Goal: Task Accomplishment & Management: Manage account settings

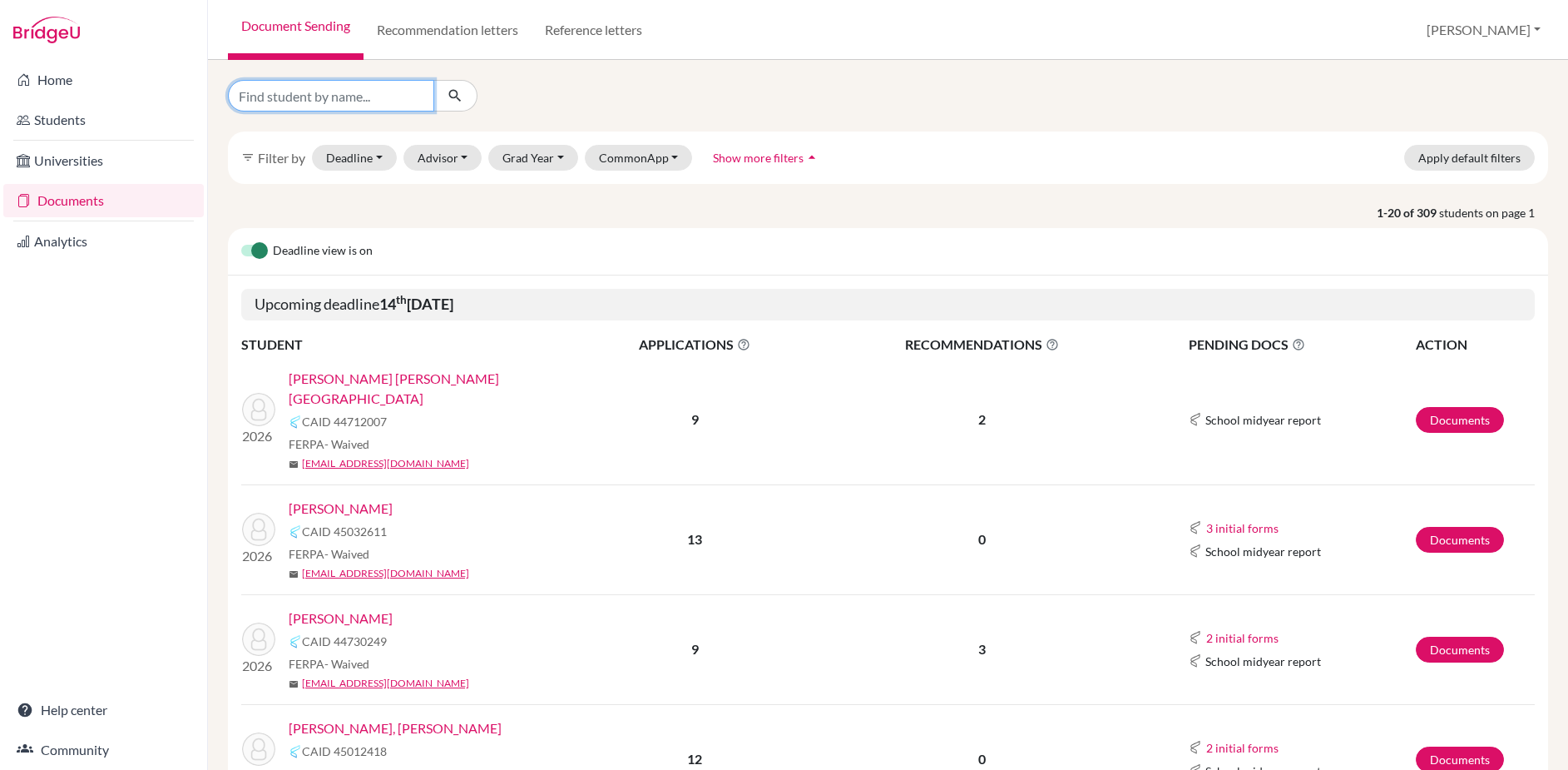
click at [374, 92] on input "Find student by name..." at bounding box center [331, 95] width 206 height 32
type input "new"
click at [454, 97] on icon "submit" at bounding box center [454, 95] width 16 height 16
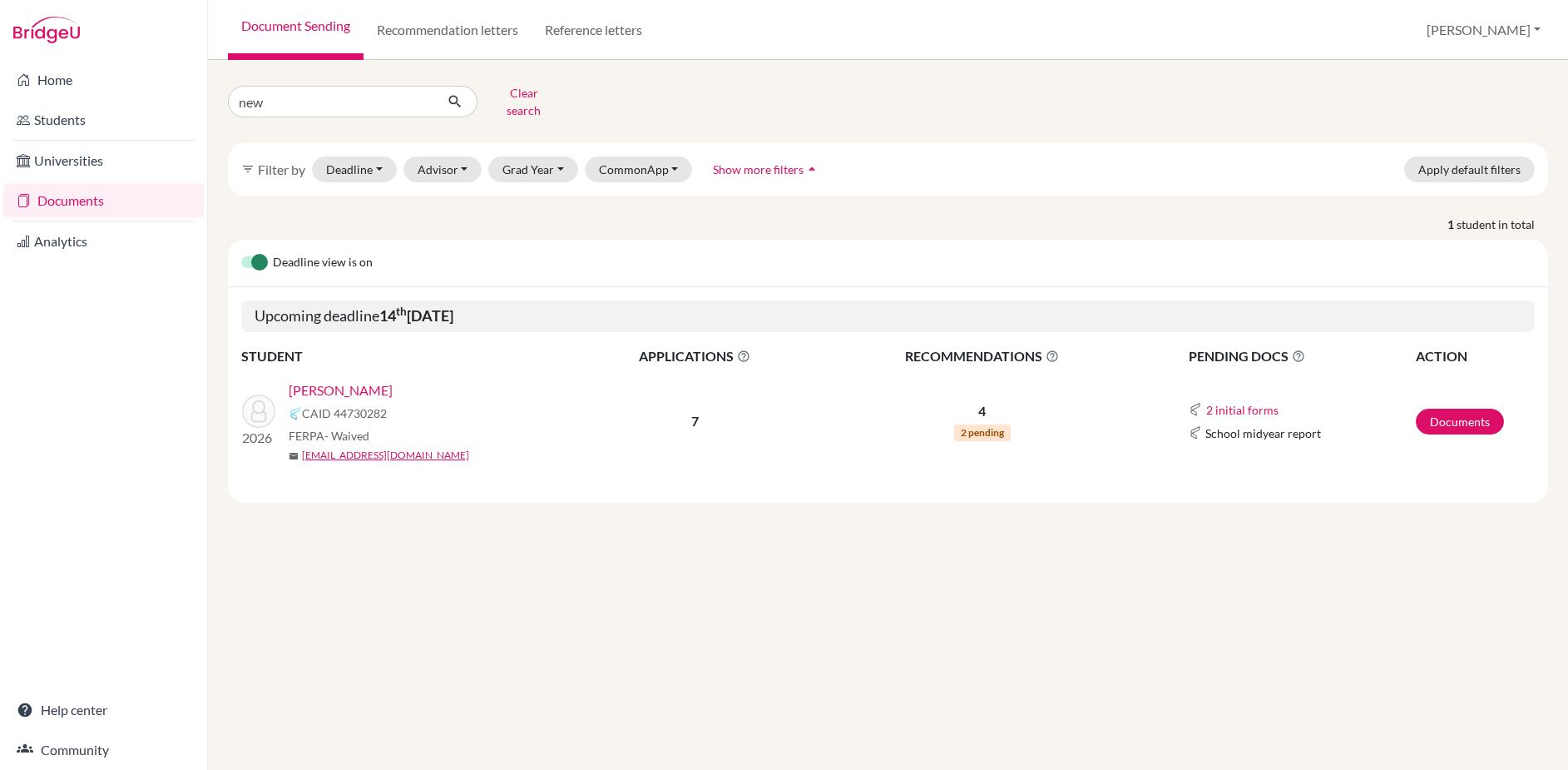
click at [362, 380] on link "[PERSON_NAME]" at bounding box center [341, 390] width 104 height 20
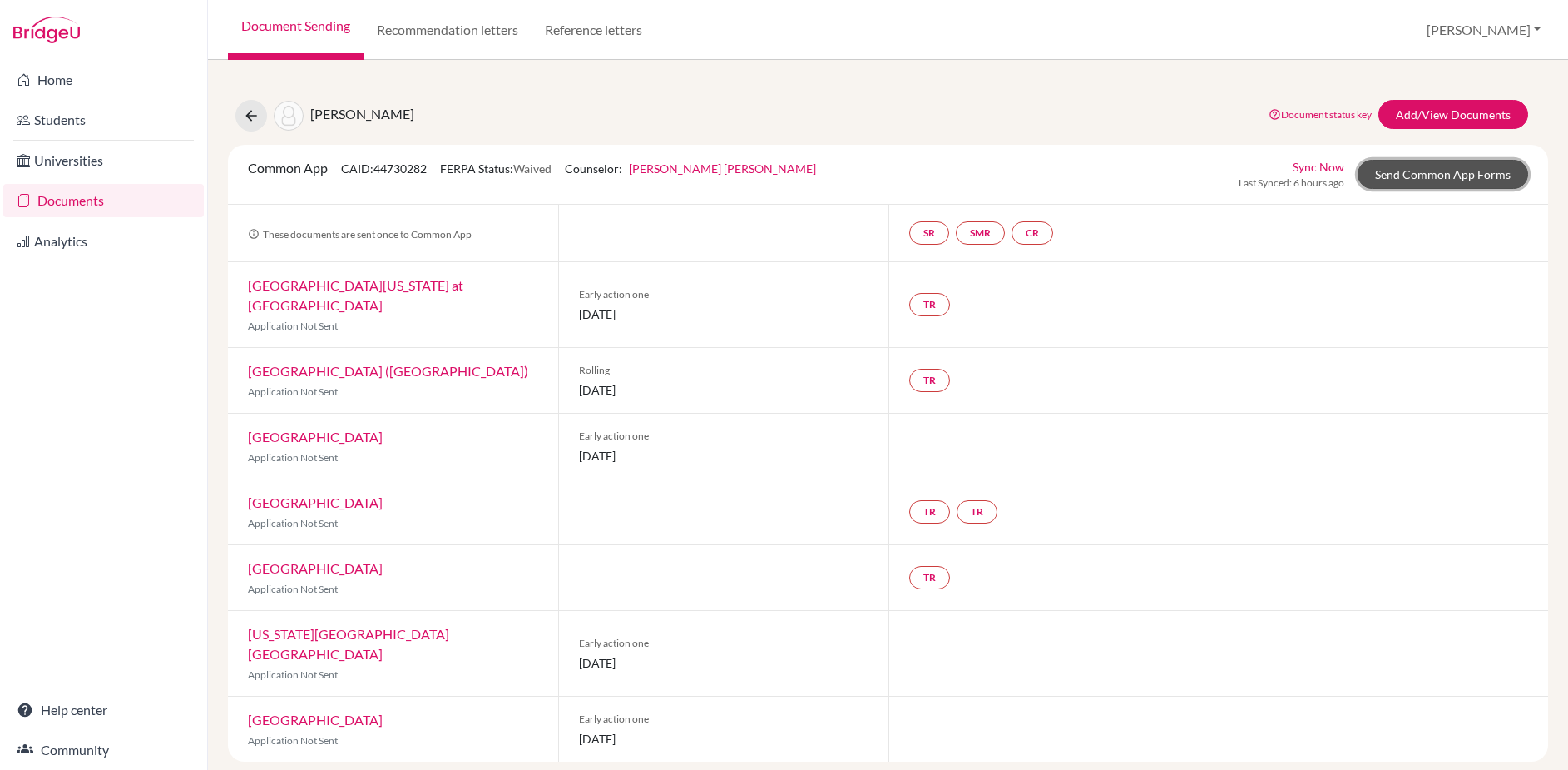
click at [1435, 170] on link "Send Common App Forms" at bounding box center [1442, 175] width 170 height 29
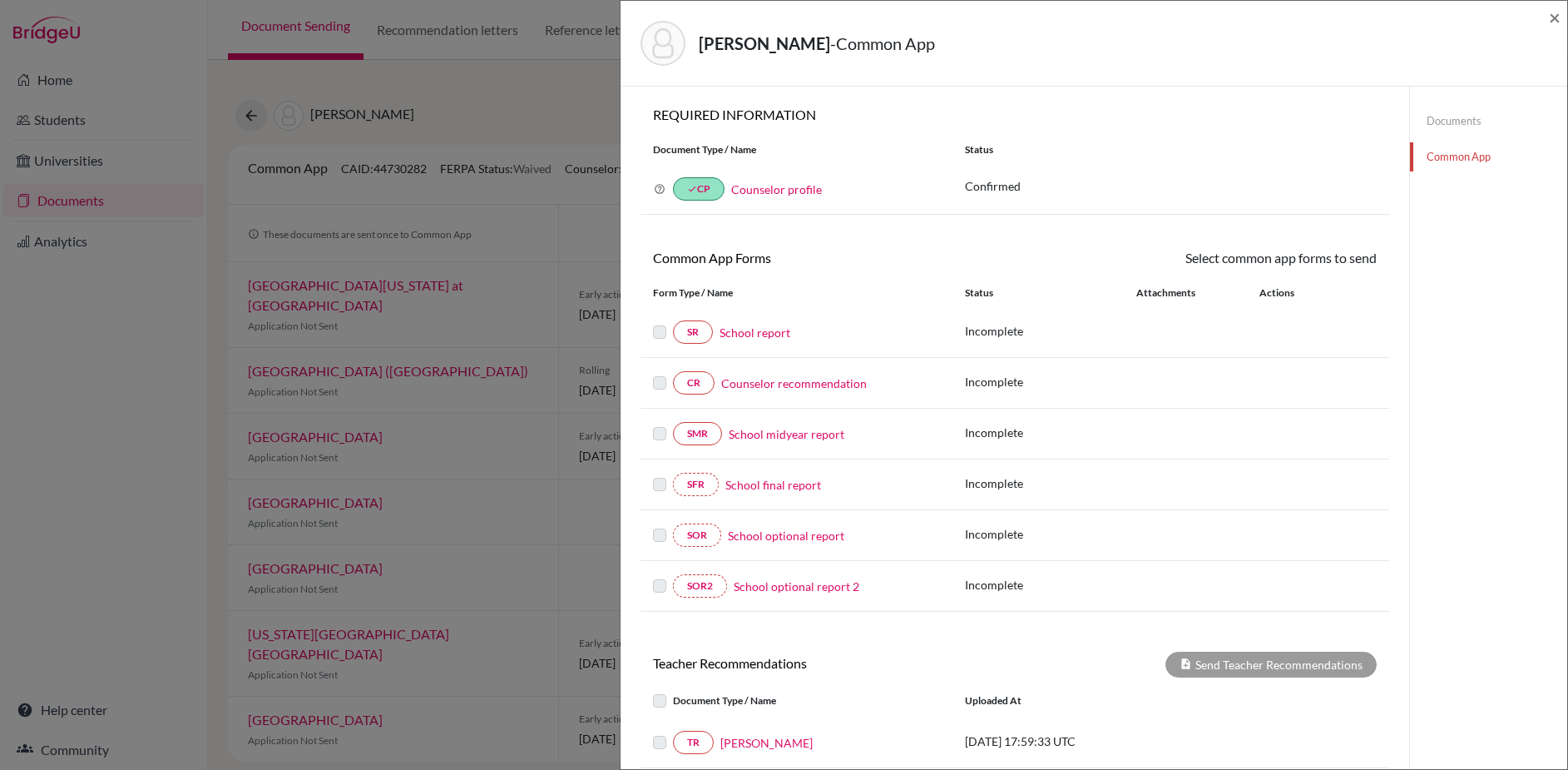
click at [1454, 120] on link "Documents" at bounding box center [1488, 121] width 157 height 29
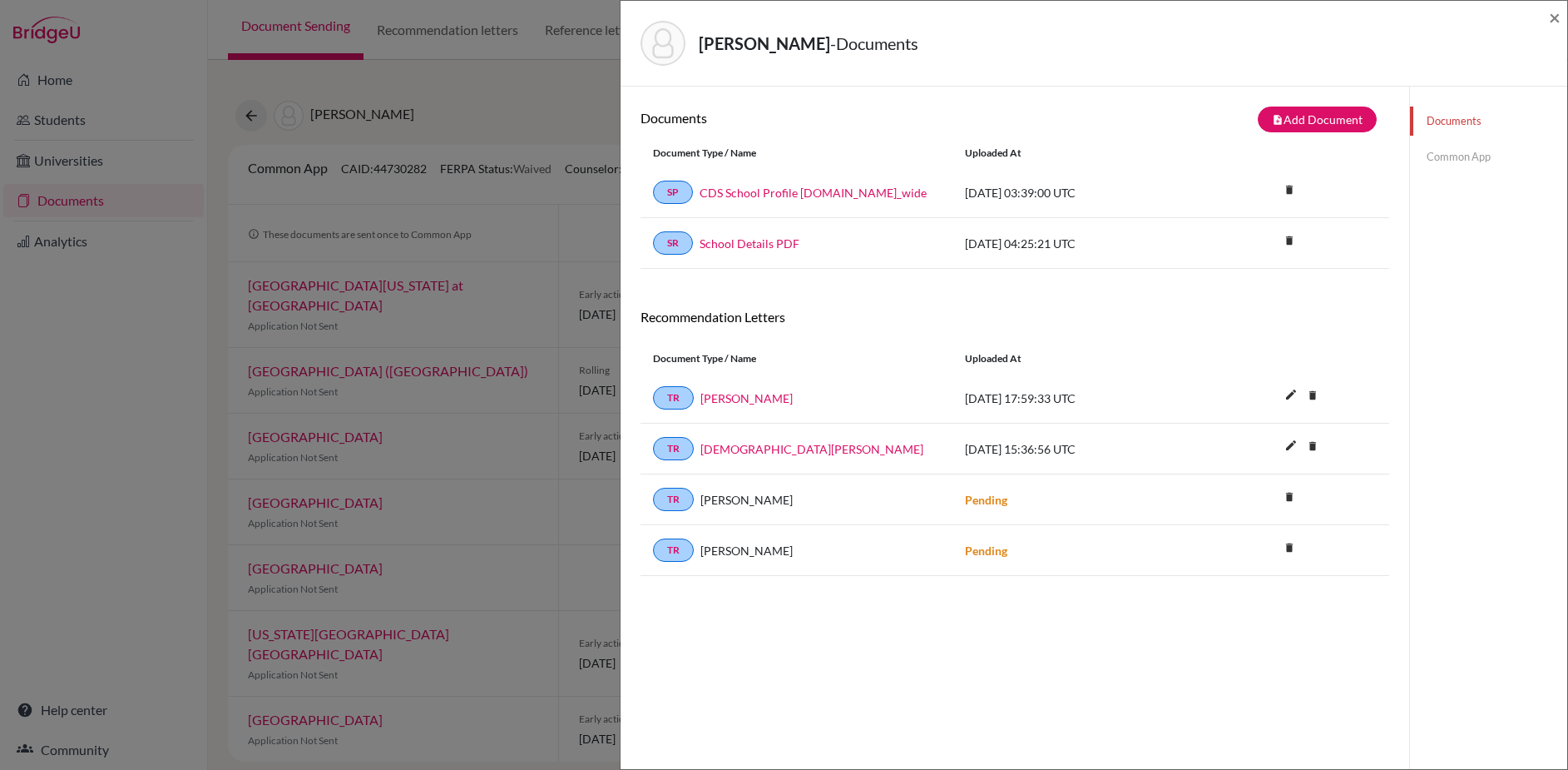
scroll to position [88, 0]
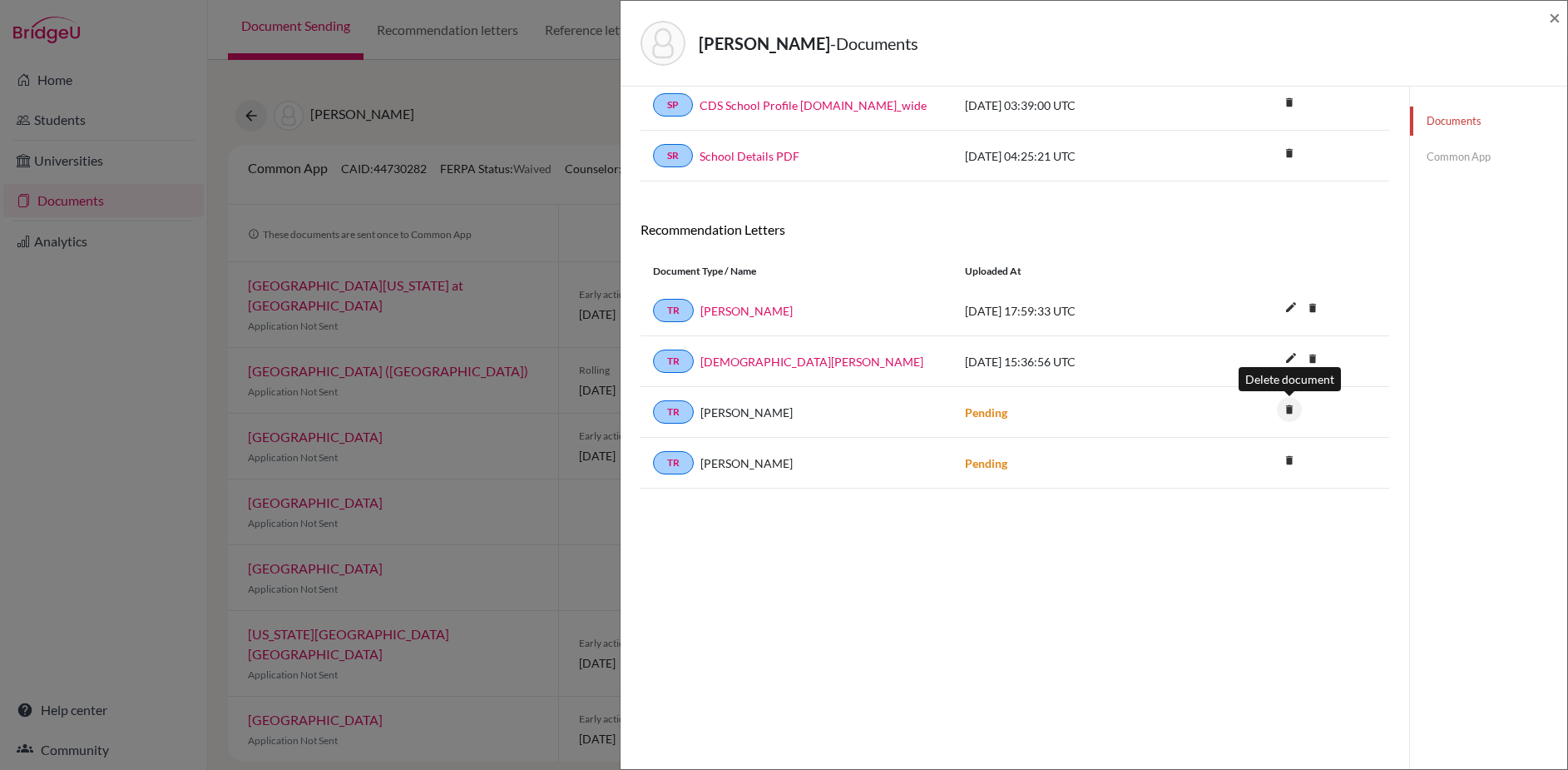
click at [1284, 406] on icon "delete" at bounding box center [1288, 409] width 25 height 25
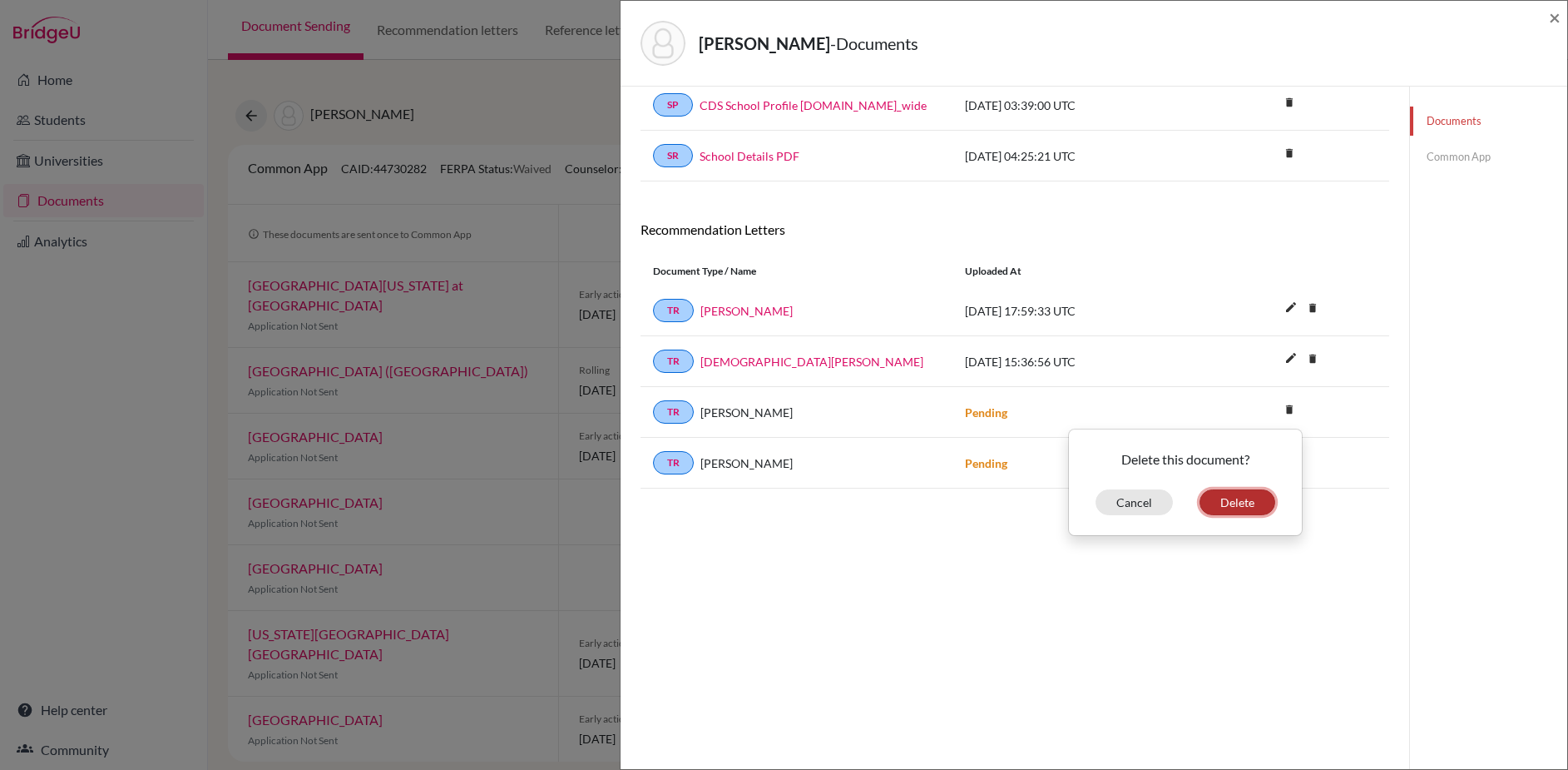
click at [1247, 495] on button "Delete" at bounding box center [1237, 502] width 76 height 26
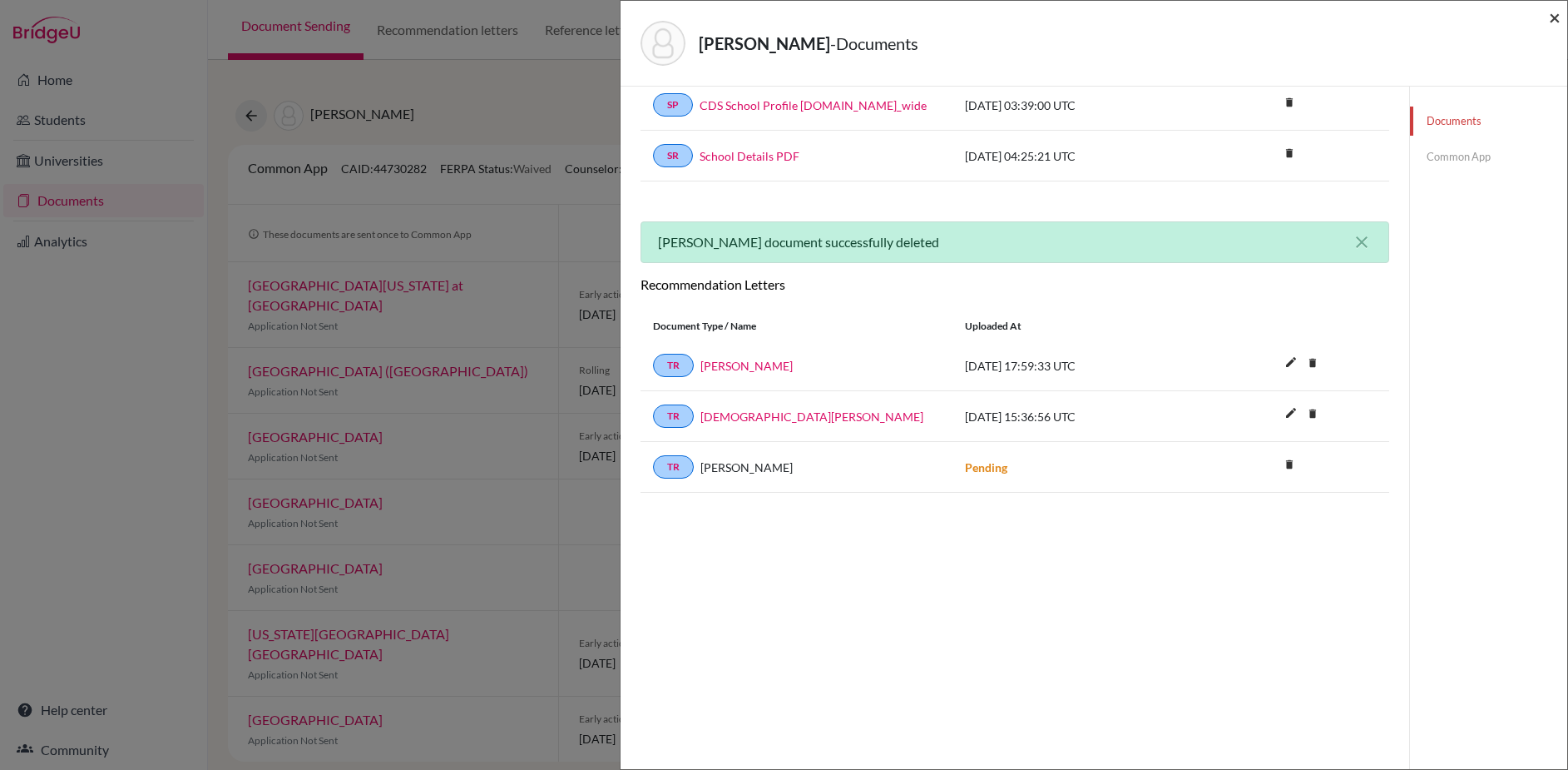
click at [1555, 16] on span "×" at bounding box center [1555, 17] width 12 height 24
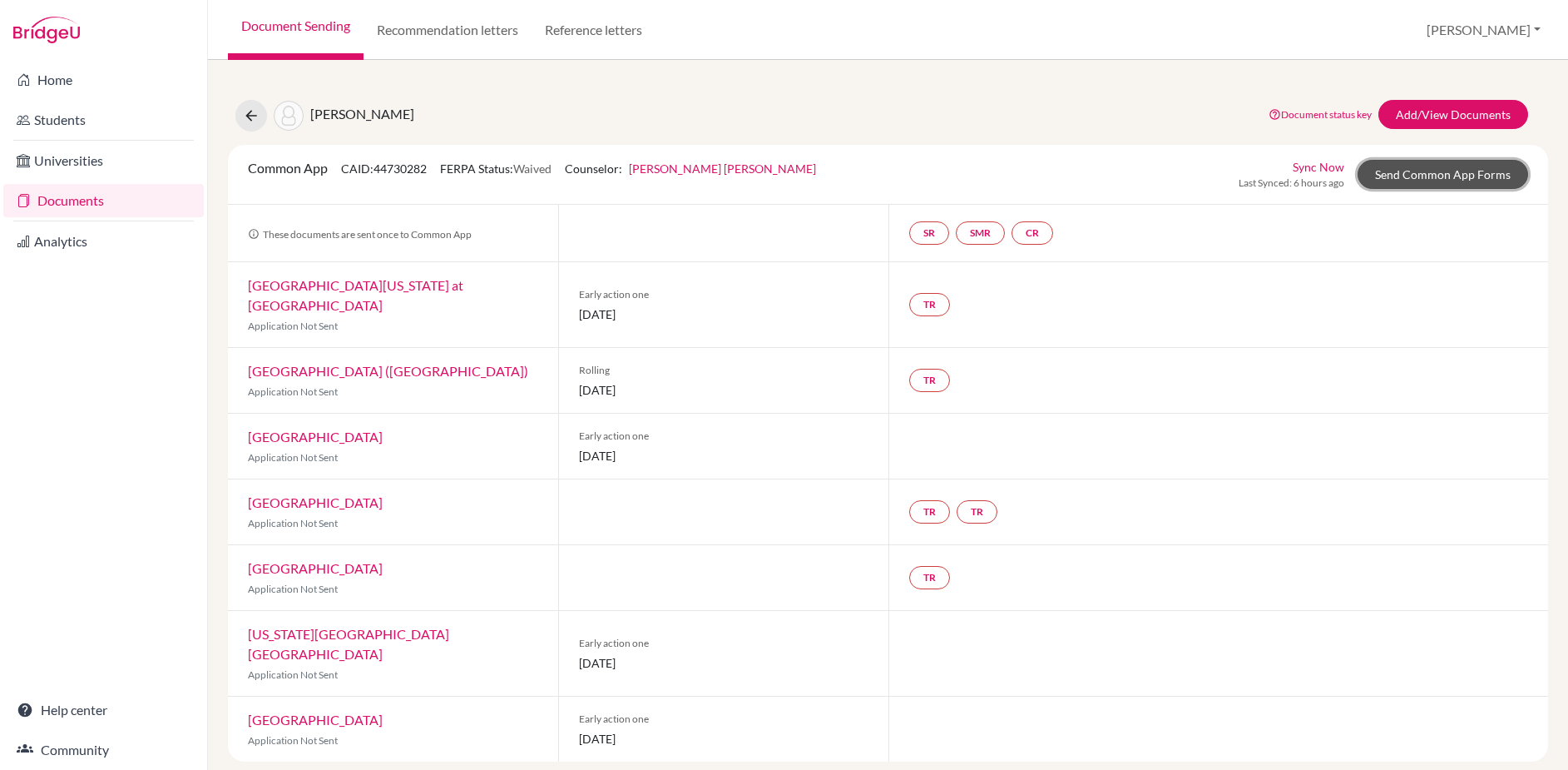
click at [1437, 176] on link "Send Common App Forms" at bounding box center [1442, 175] width 170 height 29
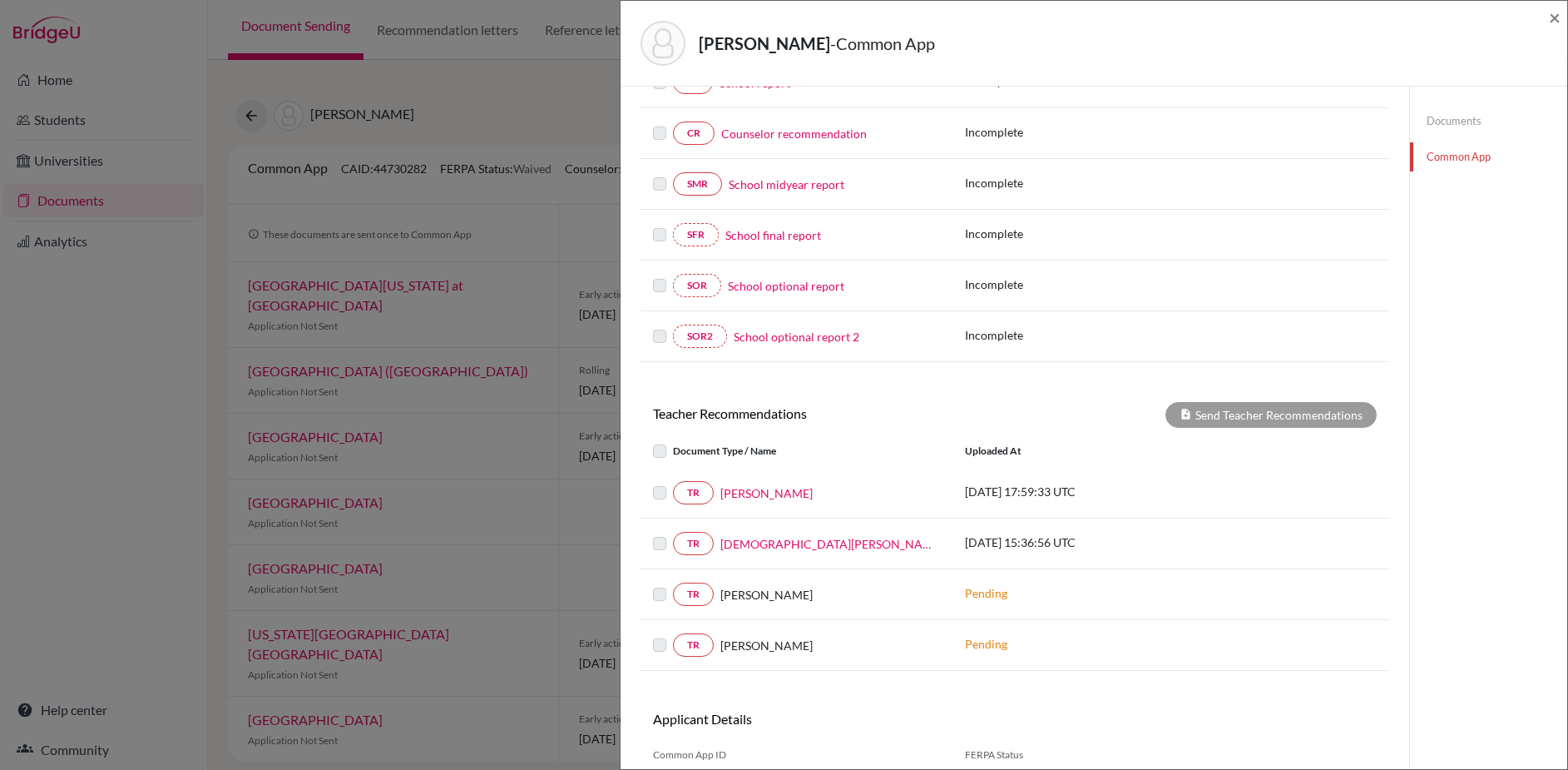
scroll to position [330, 0]
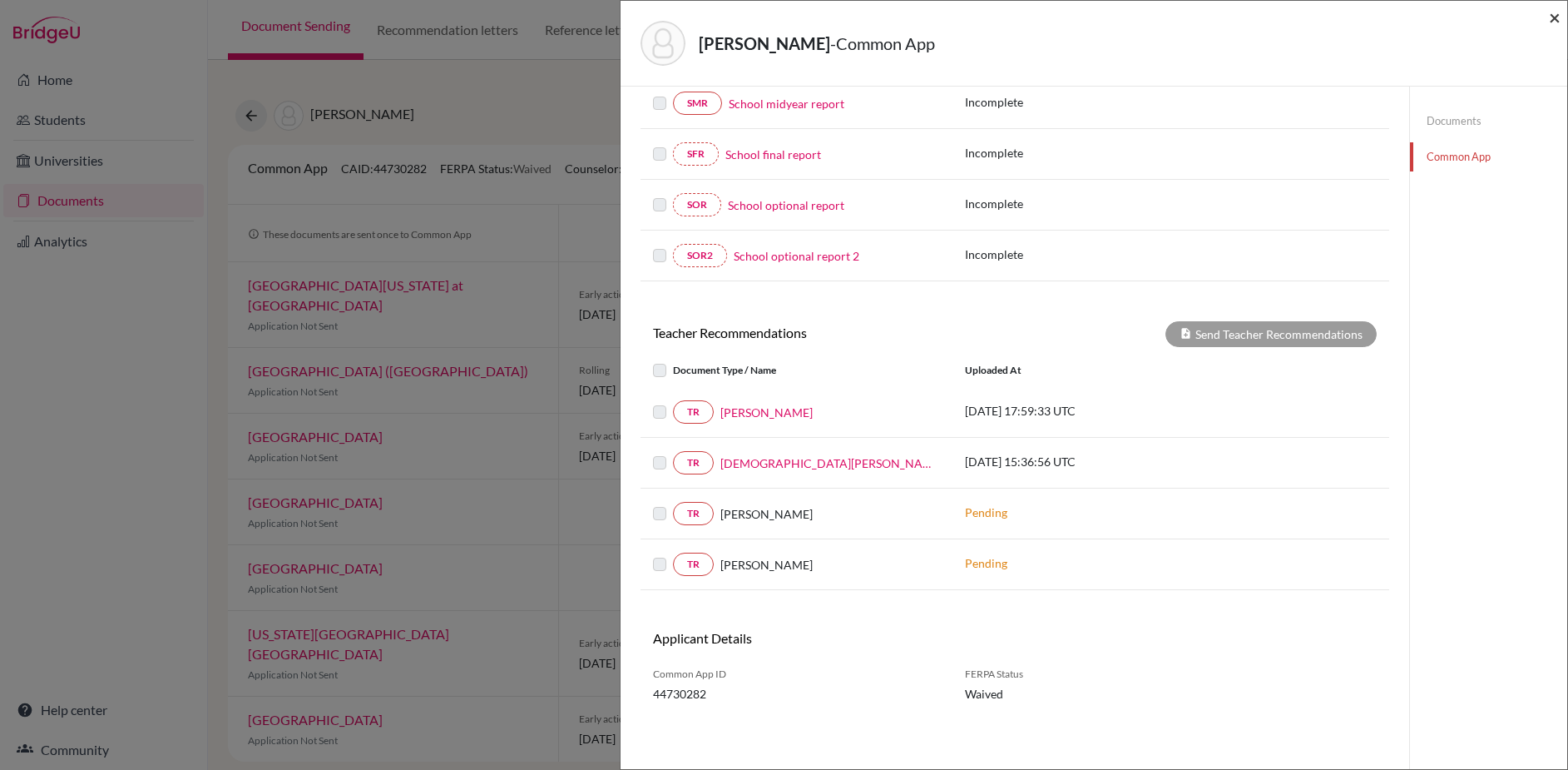
click at [1553, 16] on span "×" at bounding box center [1555, 17] width 12 height 24
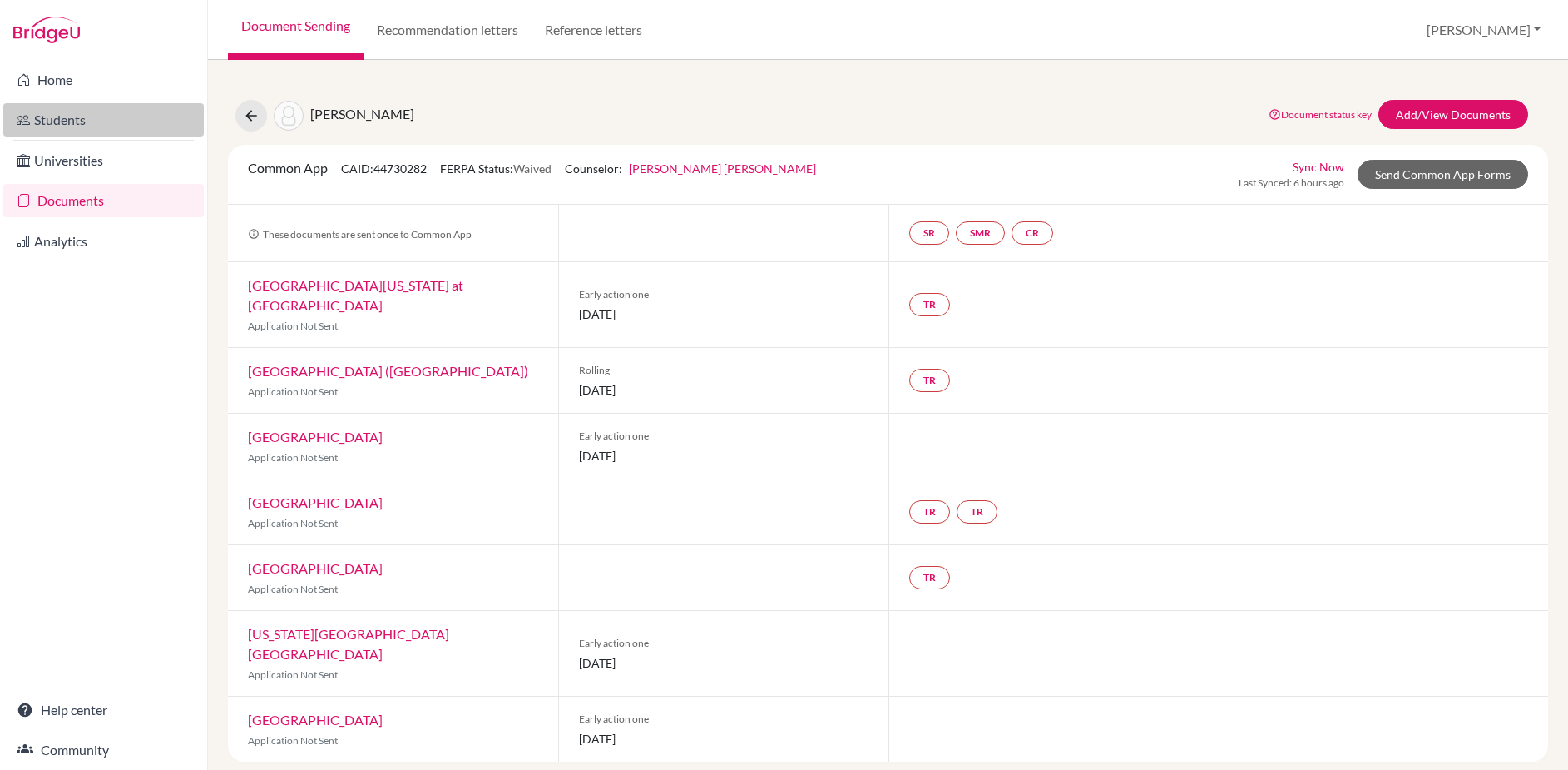
click at [49, 119] on link "Students" at bounding box center [103, 120] width 200 height 34
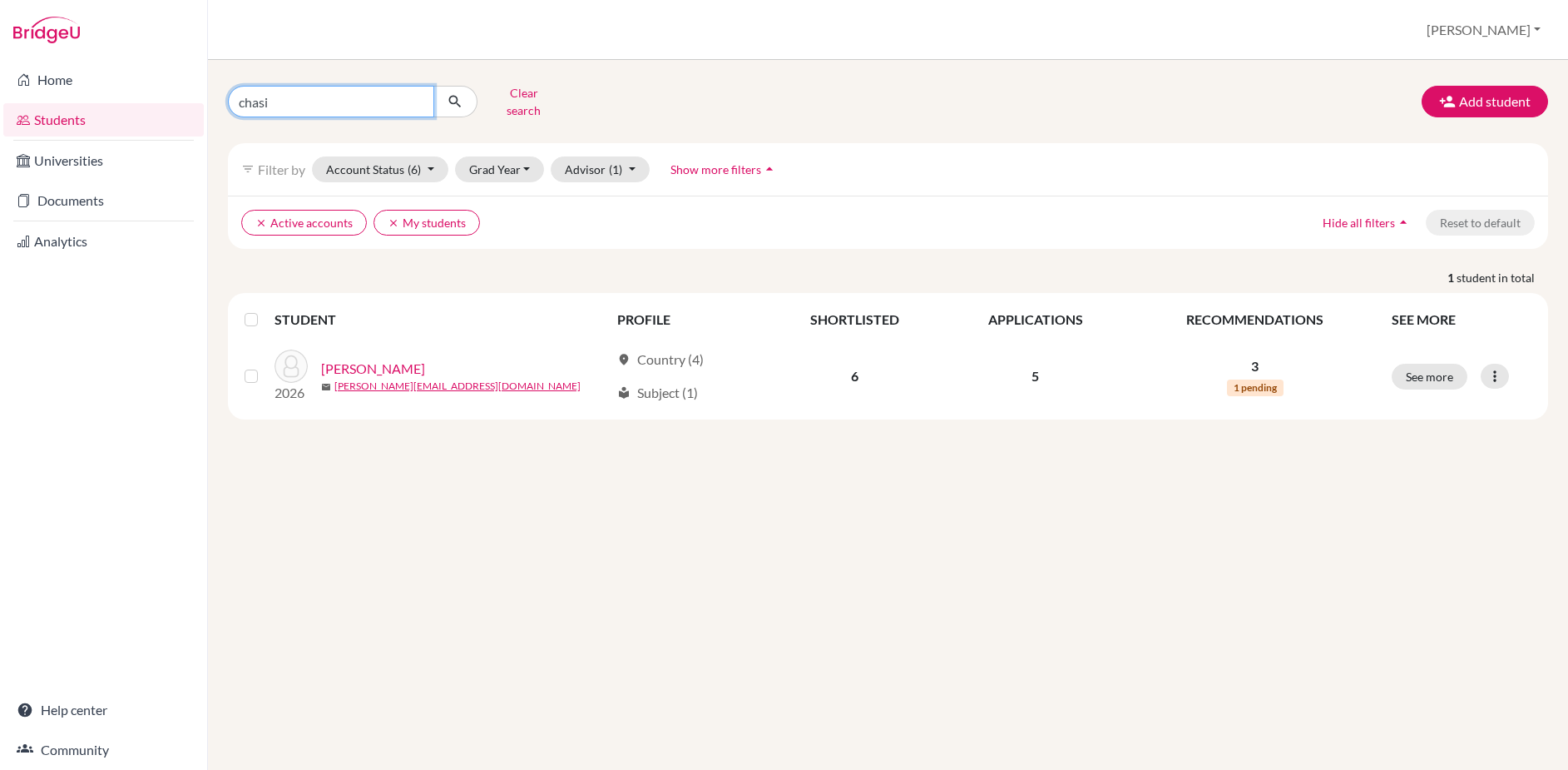
drag, startPoint x: 328, startPoint y: 92, endPoint x: 131, endPoint y: 96, distance: 197.0
click at [131, 96] on div "Home Students Universities Documents Analytics Help center Community Students o…" at bounding box center [784, 385] width 1568 height 770
type input "new"
click at [520, 99] on button "Clear search" at bounding box center [523, 102] width 92 height 43
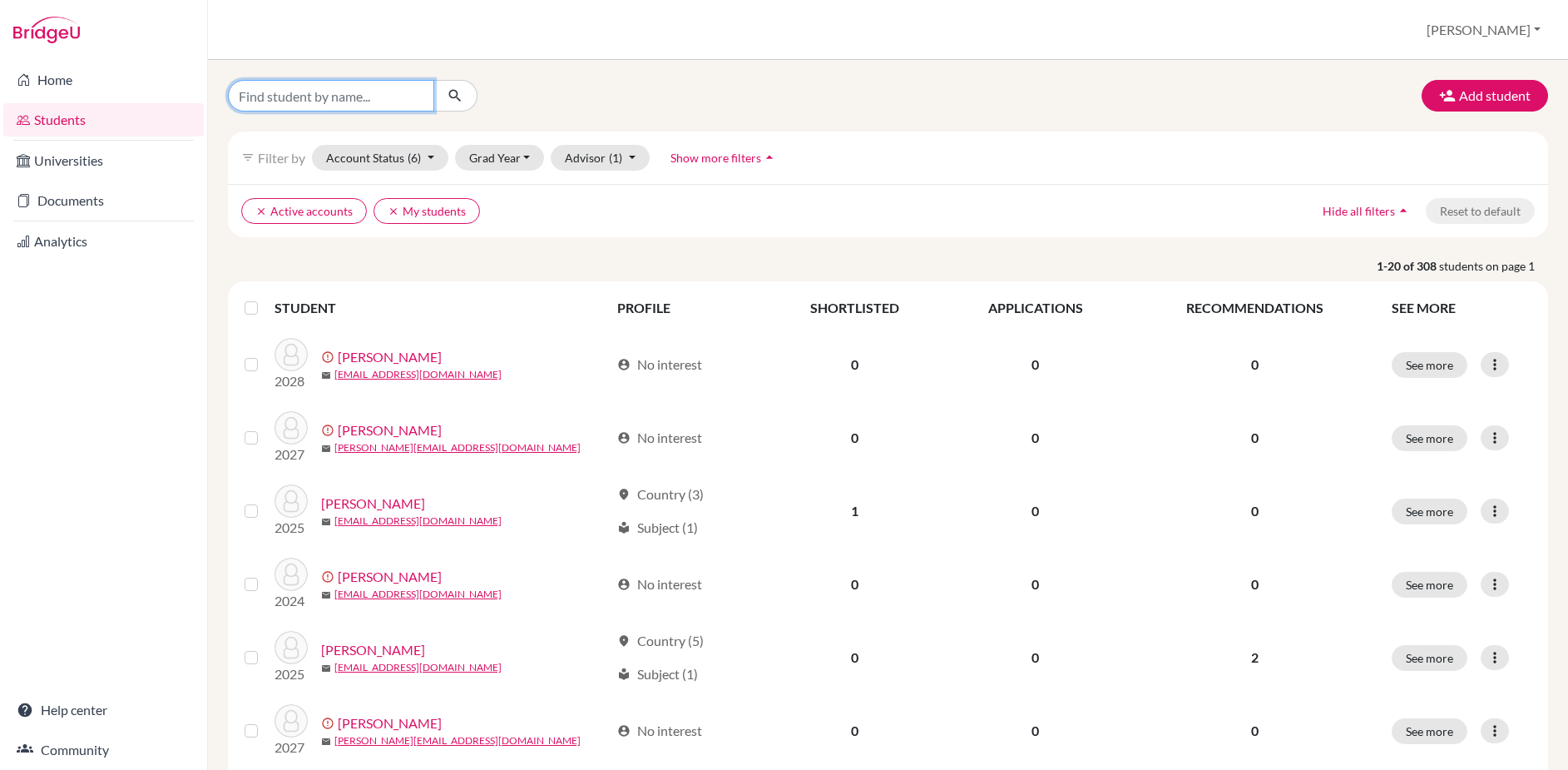
click at [376, 95] on input "Find student by name..." at bounding box center [331, 95] width 206 height 32
type input "new"
click at [450, 91] on icon "submit" at bounding box center [454, 95] width 16 height 16
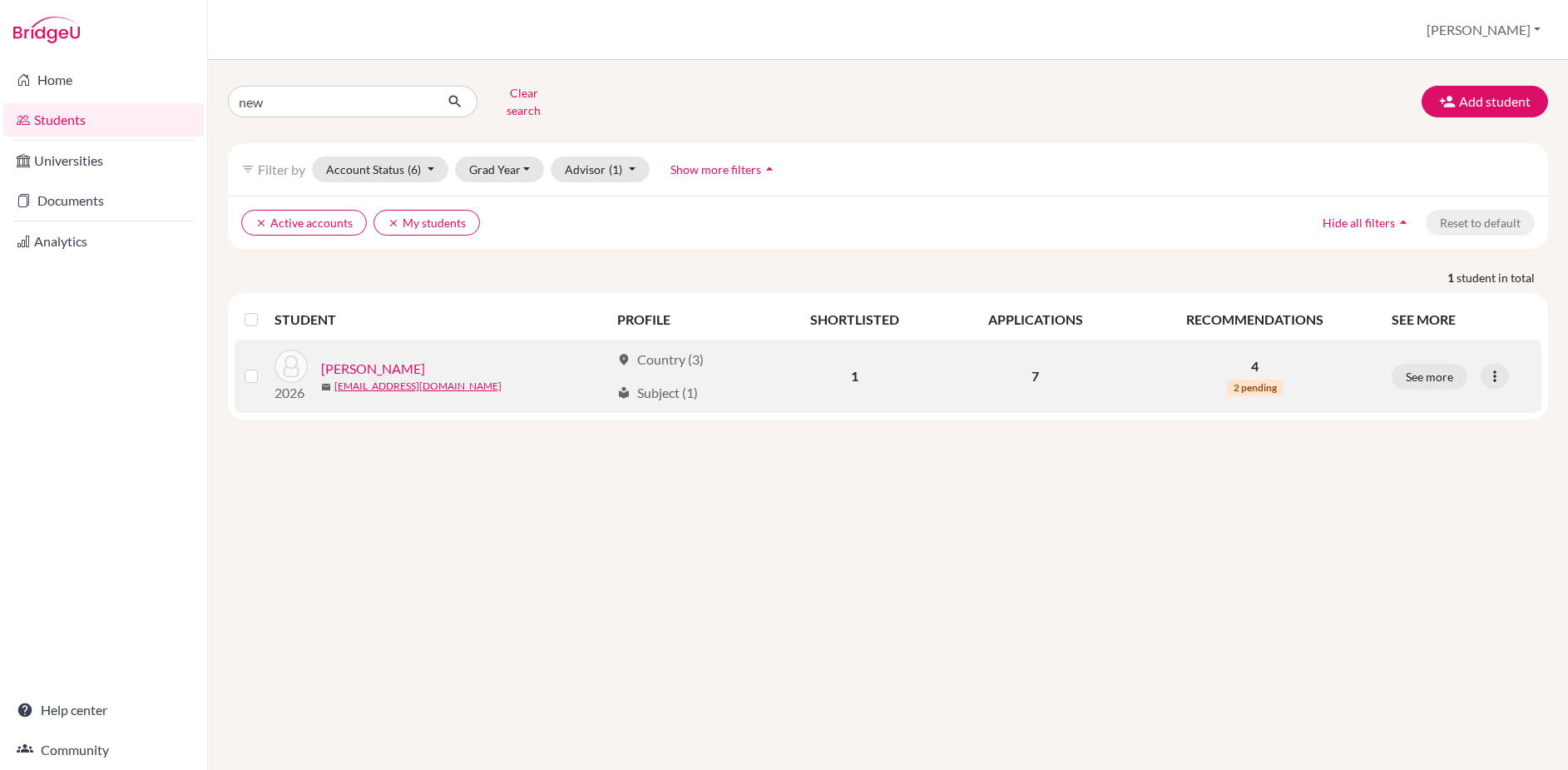
click at [376, 361] on link "[PERSON_NAME]" at bounding box center [372, 368] width 104 height 20
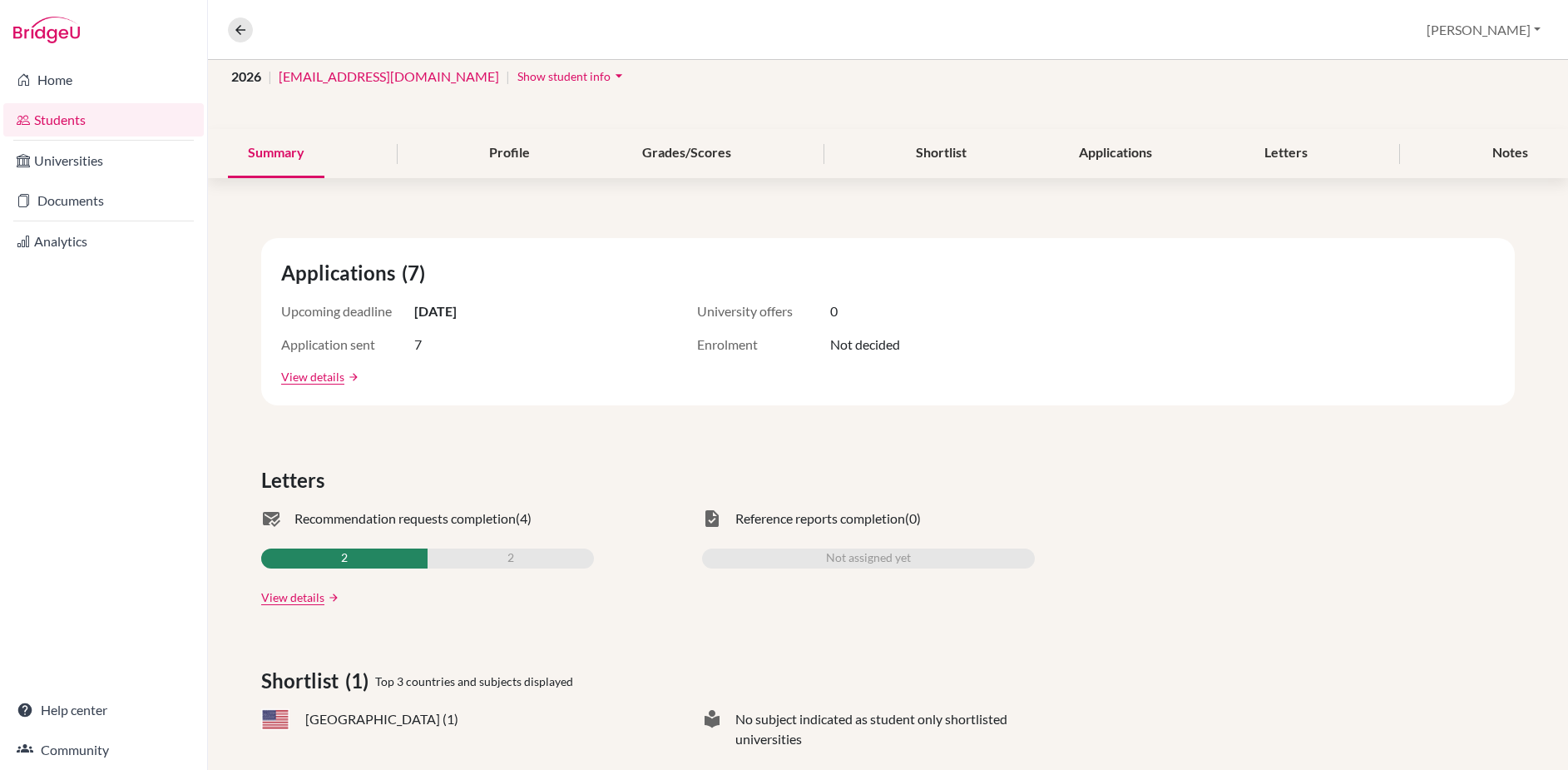
scroll to position [96, 0]
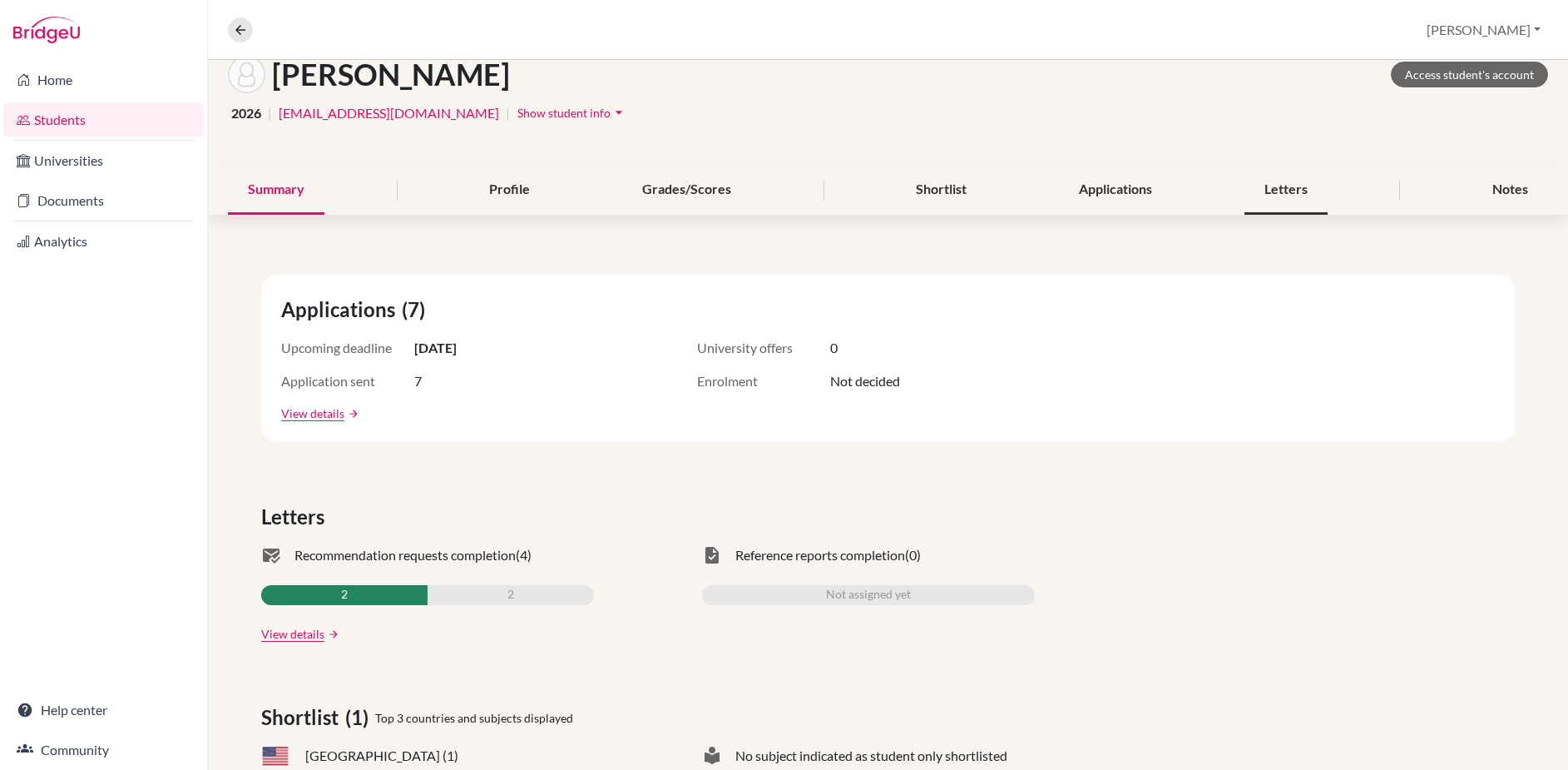
click at [1283, 188] on div "Letters" at bounding box center [1286, 189] width 83 height 49
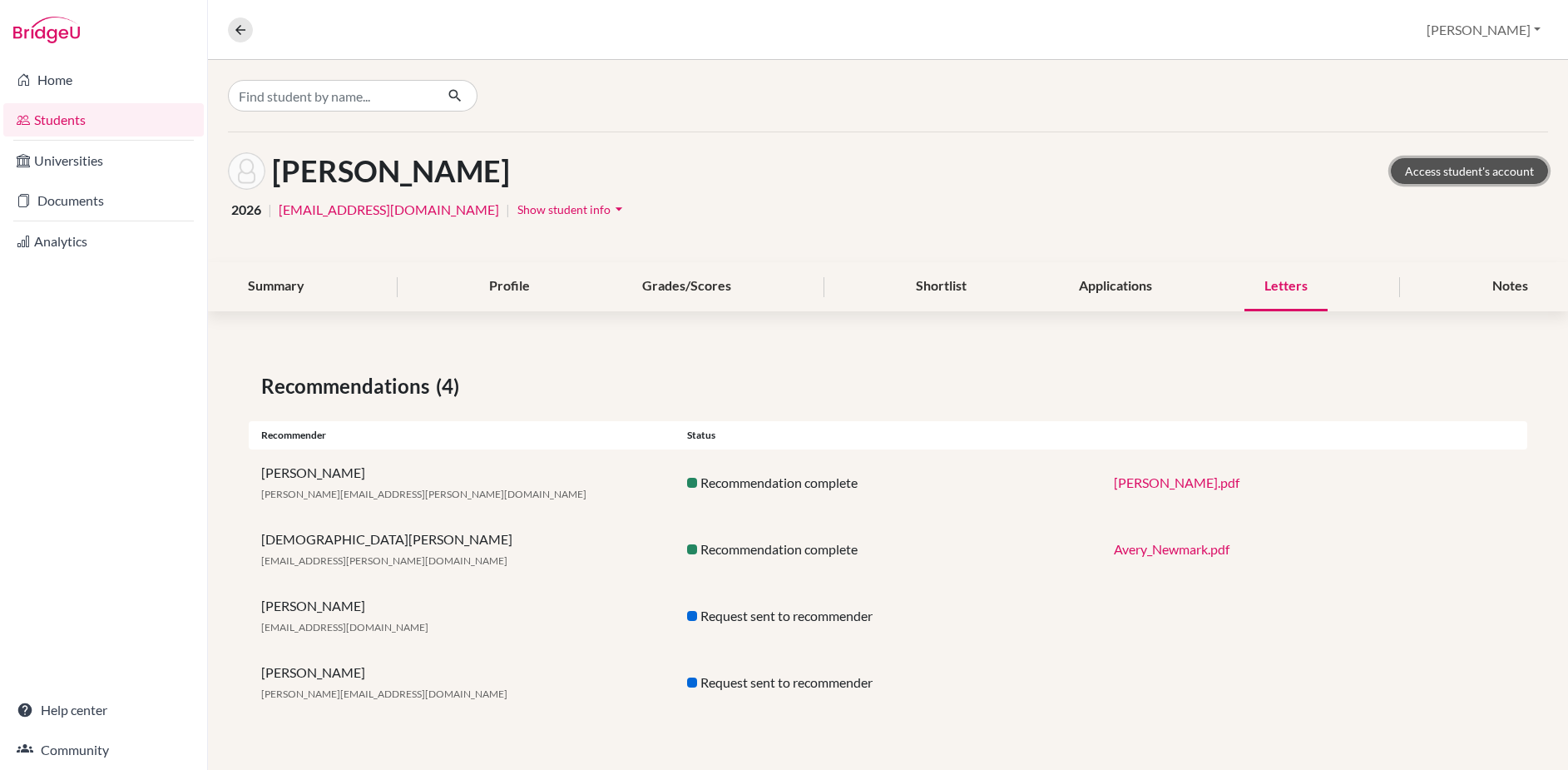
click at [1452, 169] on link "Access student's account" at bounding box center [1469, 171] width 157 height 26
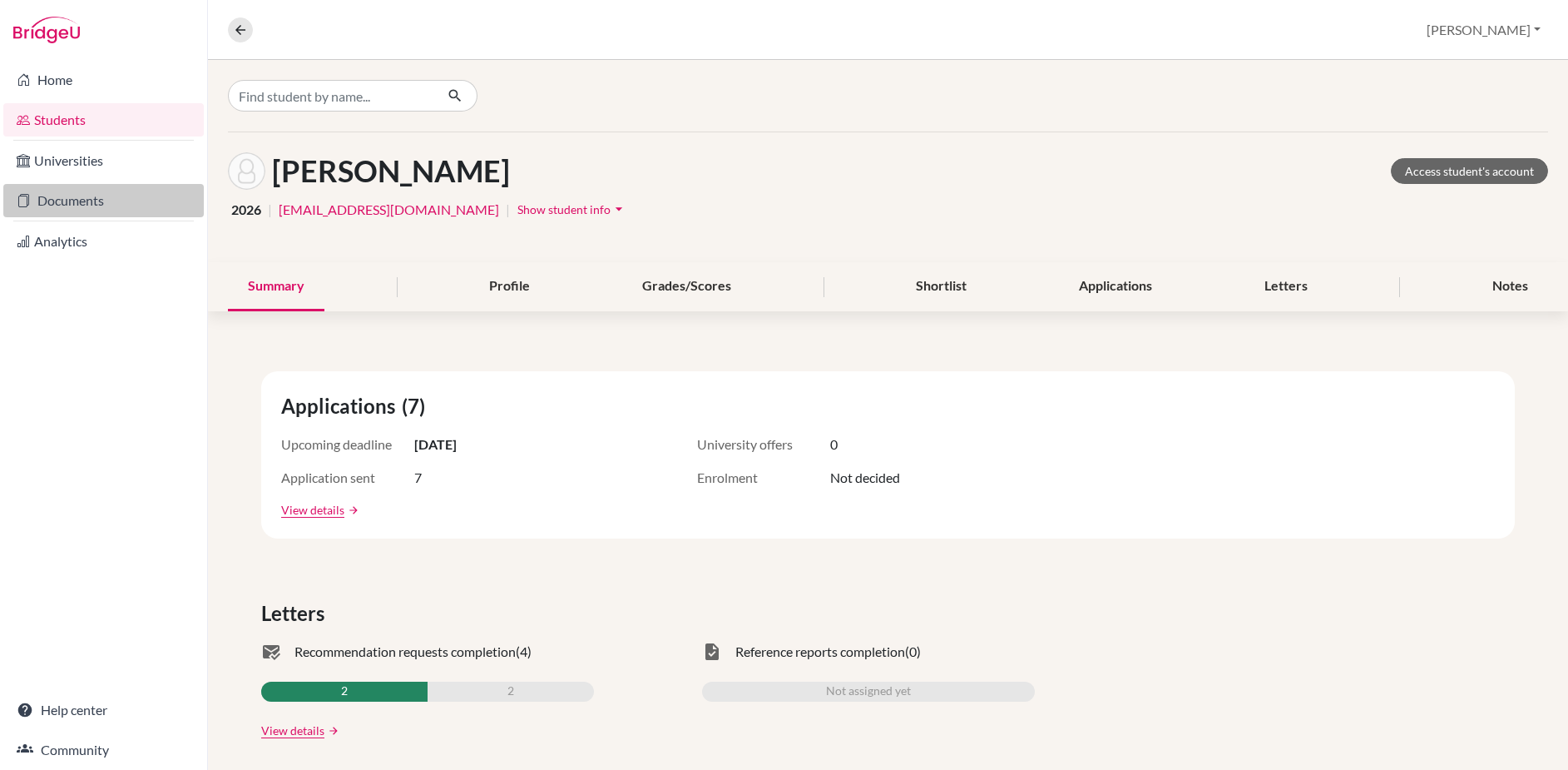
click at [83, 195] on link "Documents" at bounding box center [103, 200] width 200 height 34
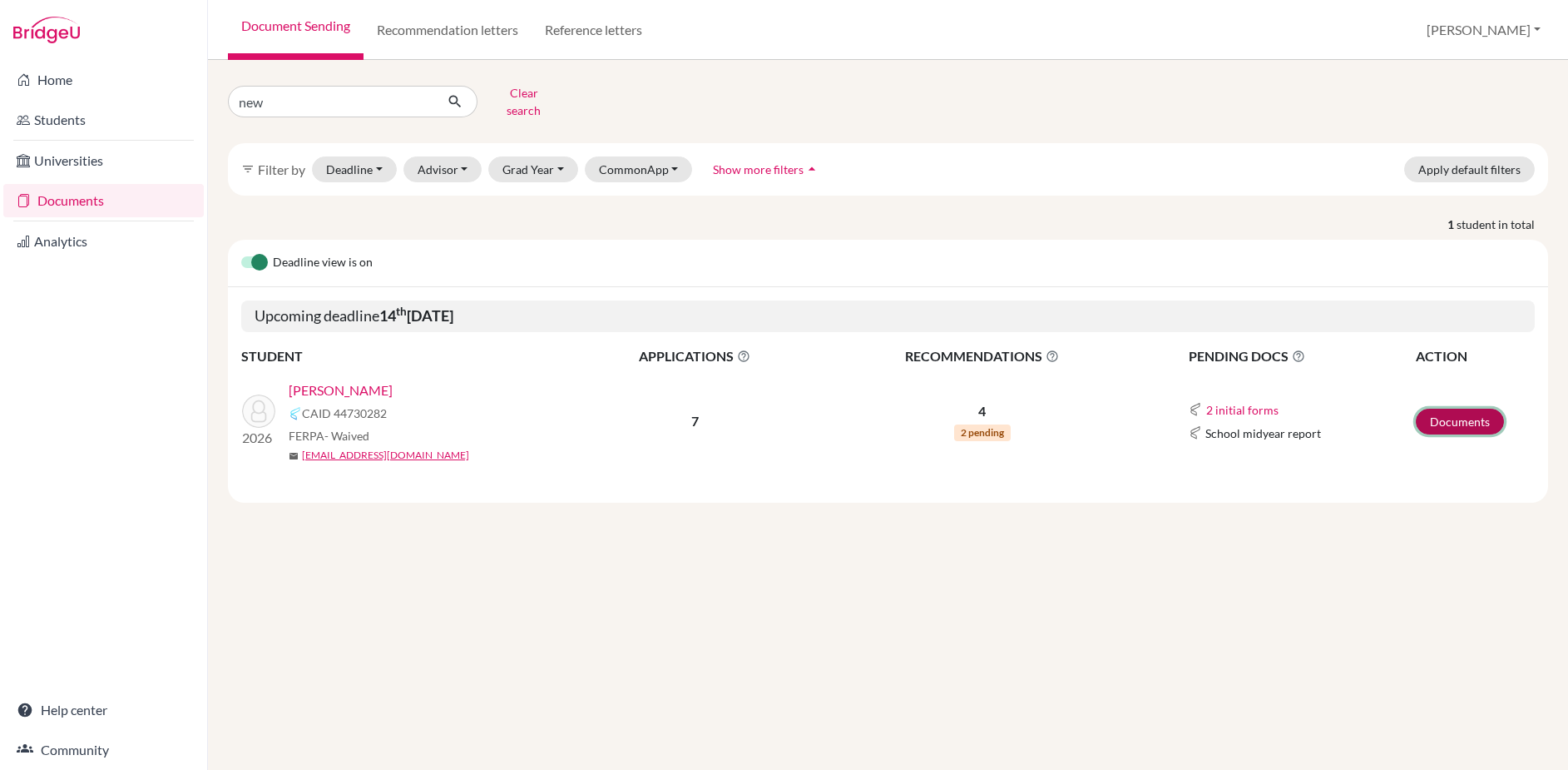
click at [1454, 409] on link "Documents" at bounding box center [1460, 422] width 89 height 26
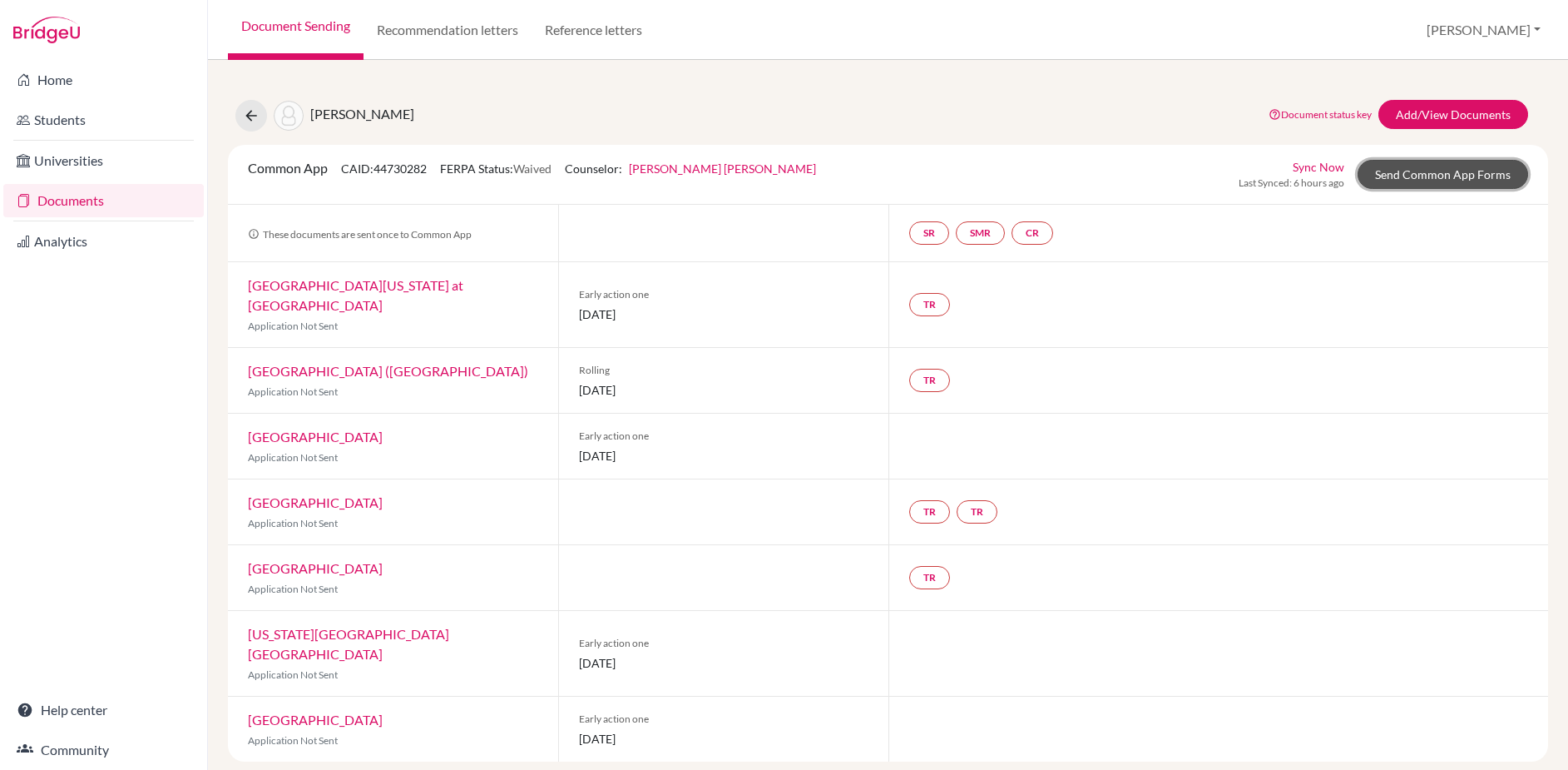
click at [1421, 175] on link "Send Common App Forms" at bounding box center [1442, 175] width 170 height 29
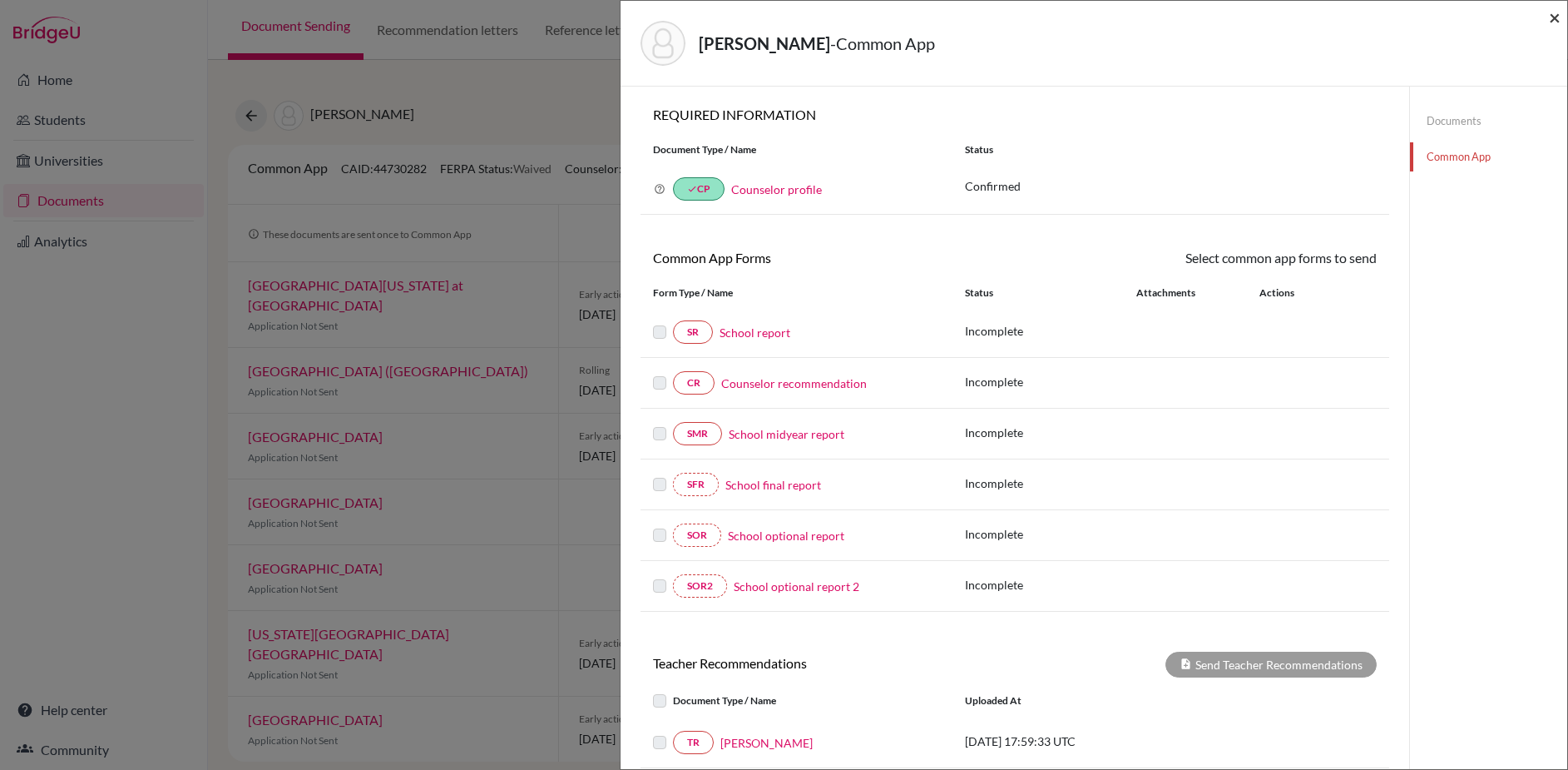
click at [1557, 20] on span "×" at bounding box center [1555, 17] width 12 height 24
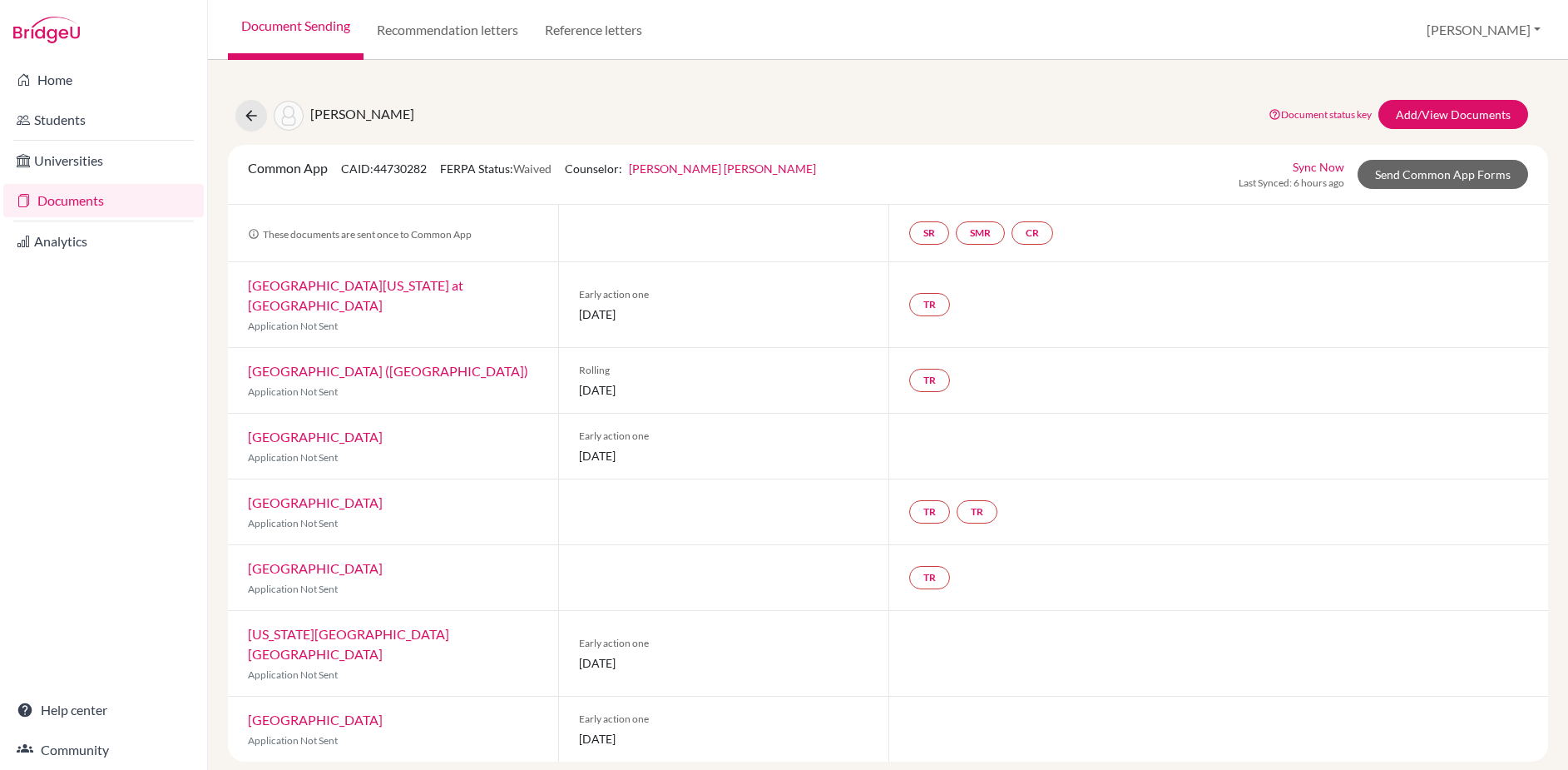
click at [1313, 169] on link "Sync Now" at bounding box center [1319, 167] width 52 height 17
